Goal: Task Accomplishment & Management: Complete application form

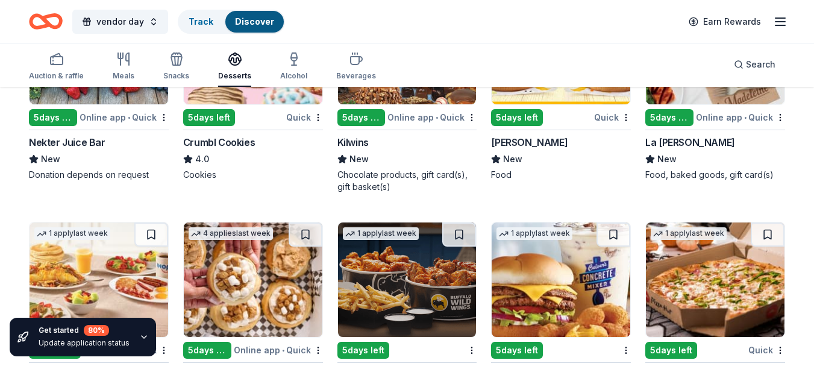
scroll to position [1206, 0]
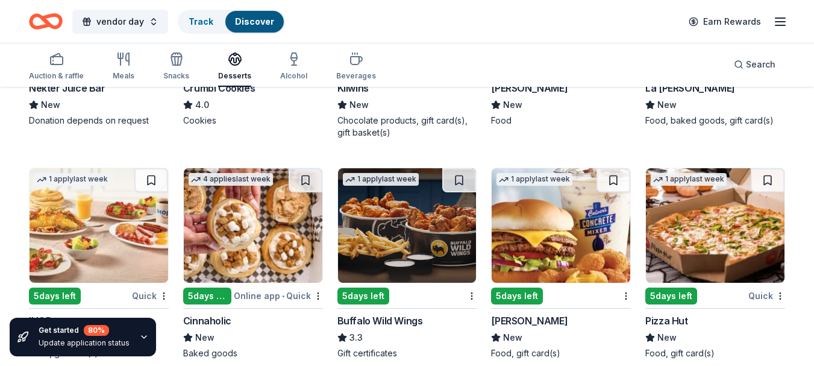
click at [235, 248] on img at bounding box center [253, 225] width 139 height 115
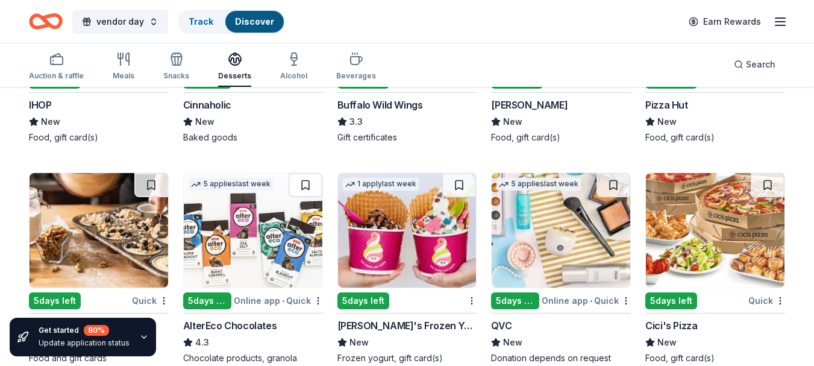
scroll to position [1447, 0]
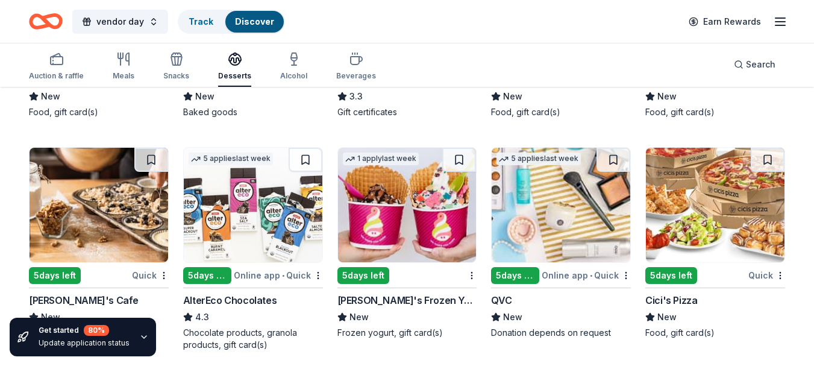
click at [528, 210] on img at bounding box center [561, 205] width 139 height 115
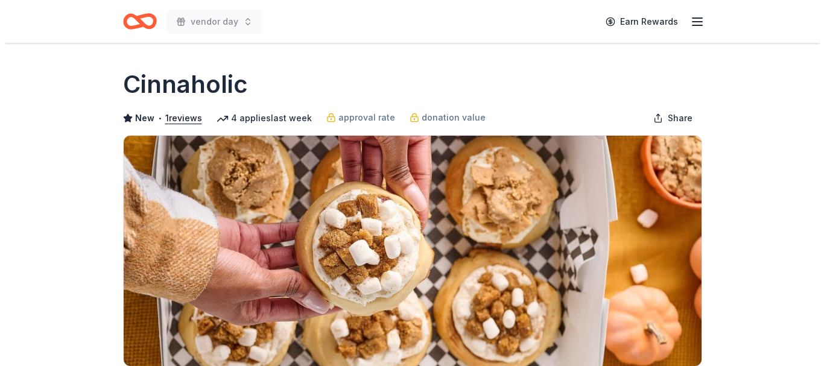
scroll to position [301, 0]
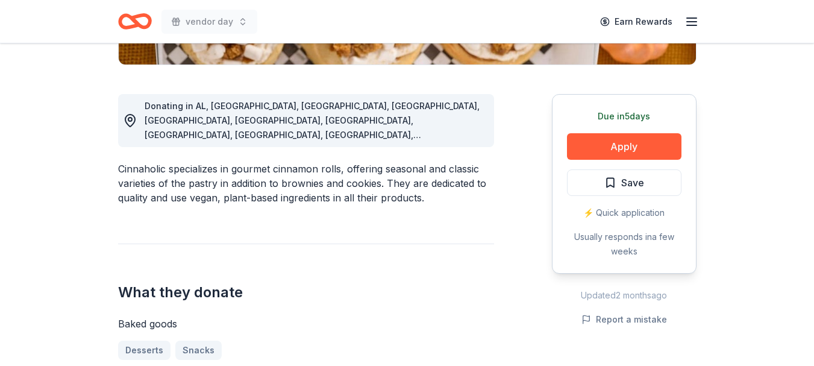
click at [637, 143] on button "Apply" at bounding box center [624, 146] width 115 height 27
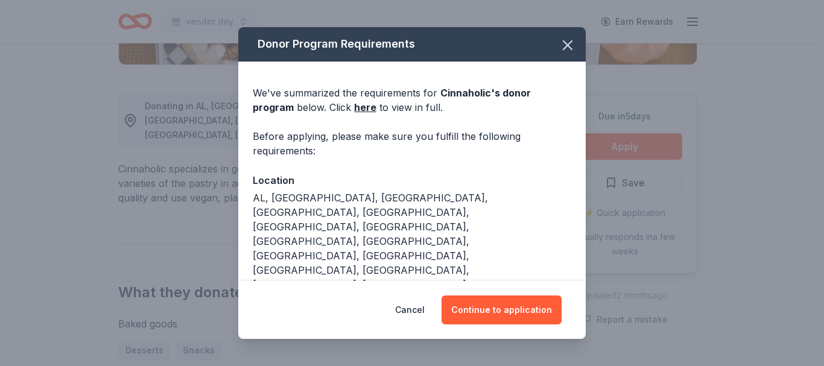
click at [512, 307] on button "Continue to application" at bounding box center [501, 309] width 120 height 29
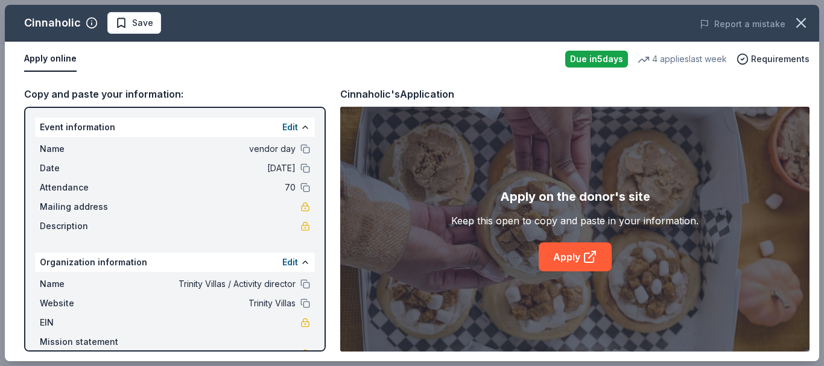
click at [562, 253] on link "Apply" at bounding box center [574, 256] width 73 height 29
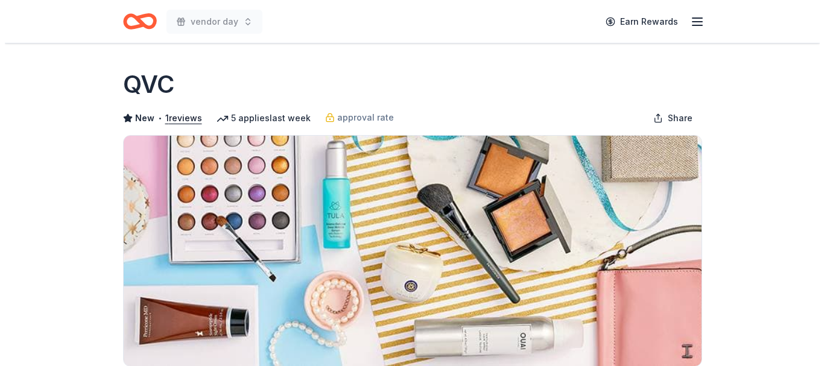
scroll to position [362, 0]
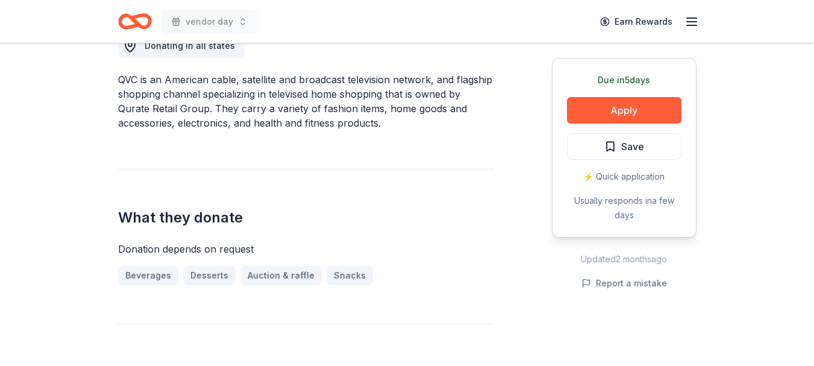
click at [635, 104] on button "Apply" at bounding box center [624, 110] width 115 height 27
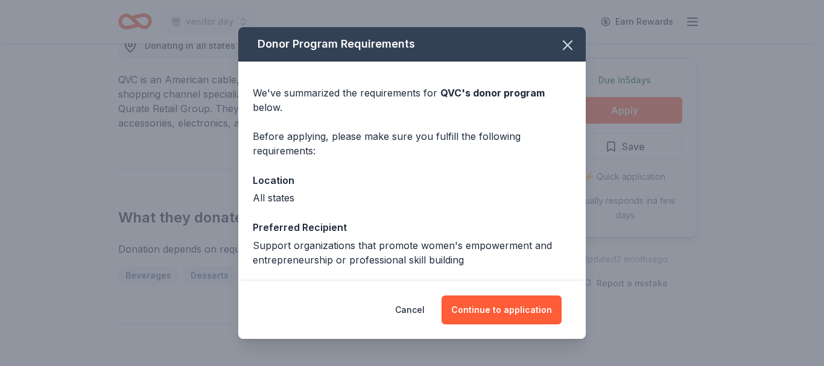
click at [479, 306] on button "Continue to application" at bounding box center [501, 309] width 120 height 29
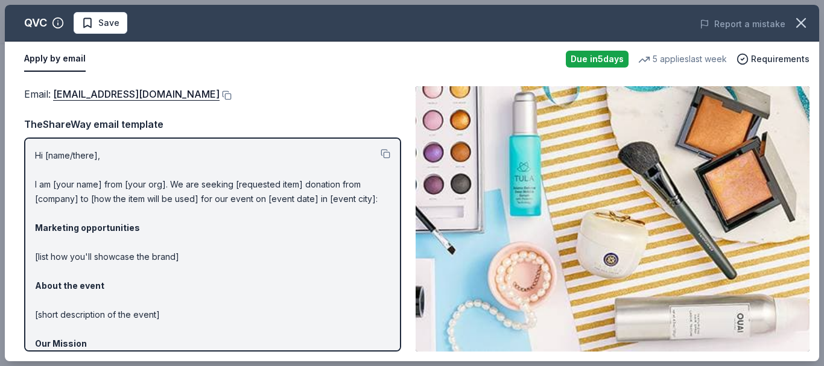
click at [380, 150] on button at bounding box center [385, 154] width 10 height 10
click at [142, 96] on link "QRGGiving@qurateretail.com" at bounding box center [136, 94] width 166 height 16
click at [219, 91] on button at bounding box center [225, 95] width 12 height 10
click at [380, 151] on button at bounding box center [385, 154] width 10 height 10
